Goal: Navigation & Orientation: Find specific page/section

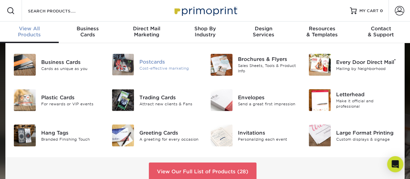
click at [153, 60] on div "Postcards" at bounding box center [169, 61] width 60 height 7
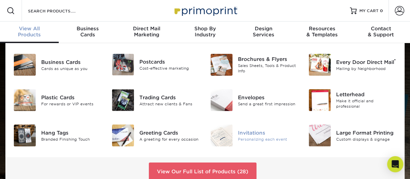
click at [260, 132] on div "Invitations" at bounding box center [268, 132] width 60 height 7
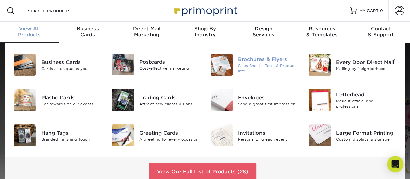
click at [257, 63] on div "Sales Sheets, Tools & Product Info" at bounding box center [268, 68] width 60 height 11
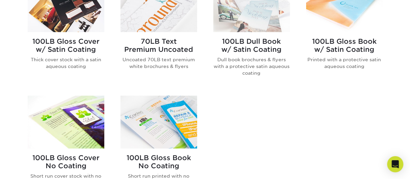
scroll to position [438, 0]
